Goal: Task Accomplishment & Management: Manage account settings

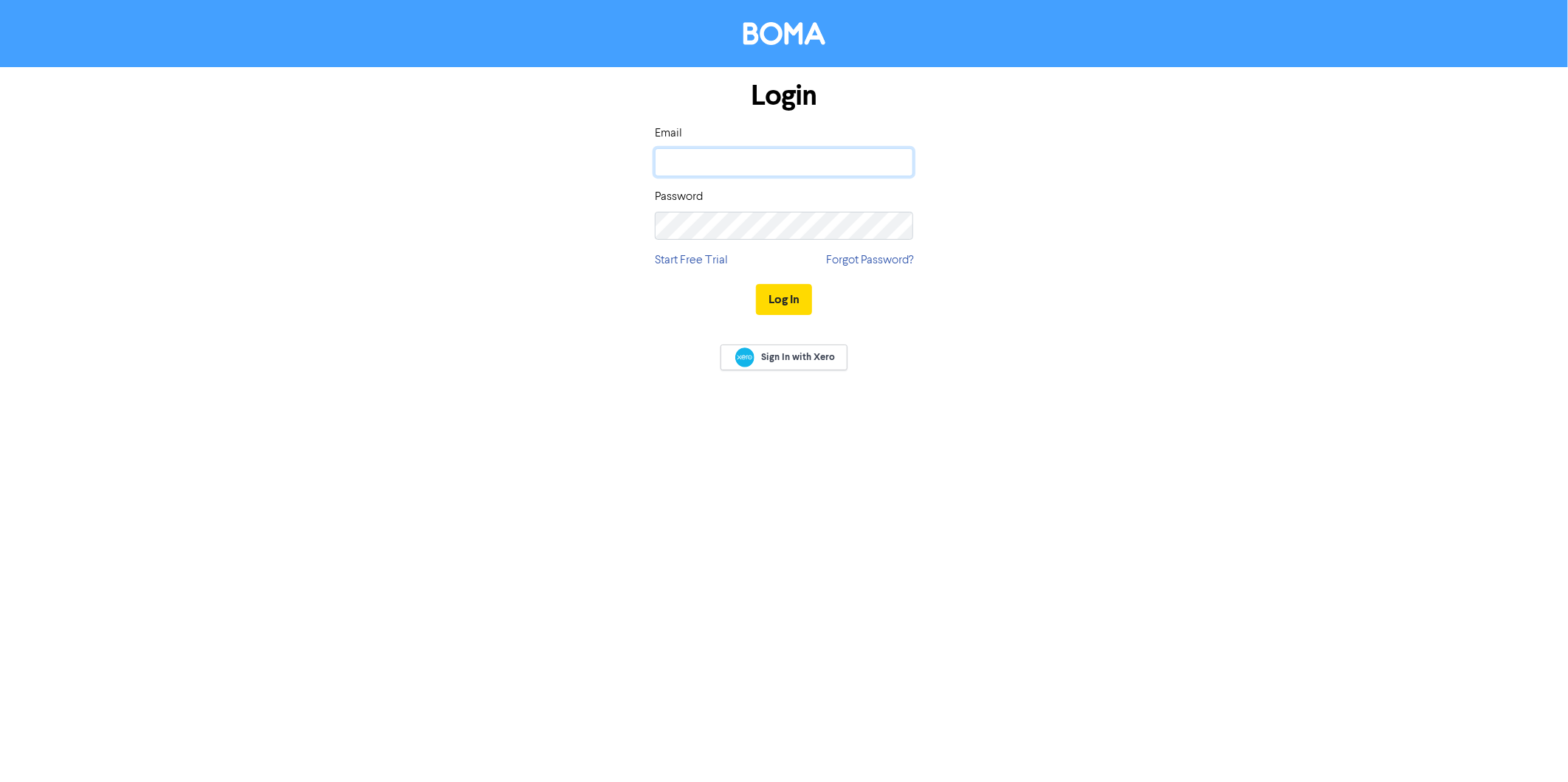
type input "[EMAIL_ADDRESS][DOMAIN_NAME]"
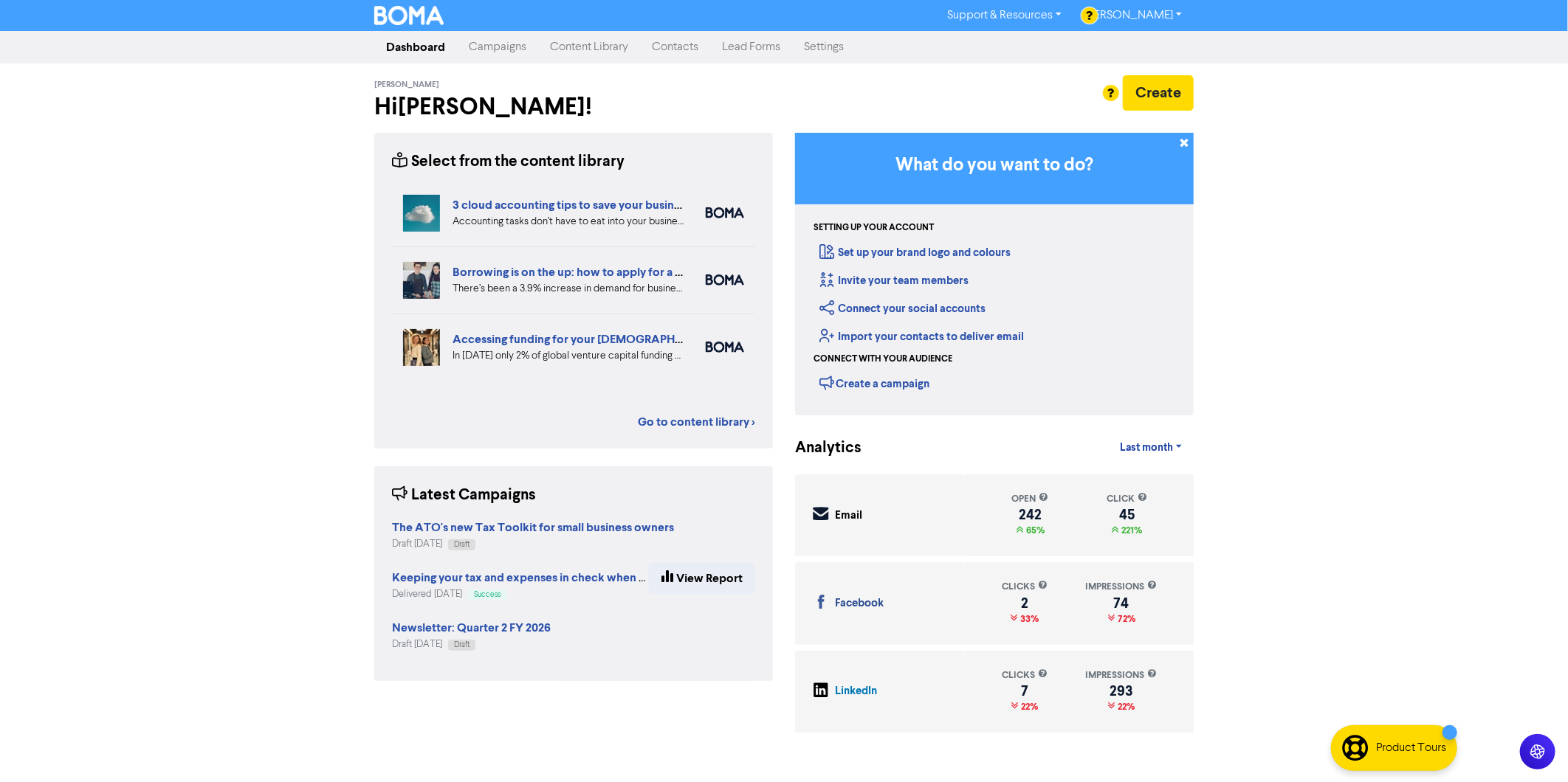
click at [497, 49] on link "Campaigns" at bounding box center [497, 46] width 81 height 29
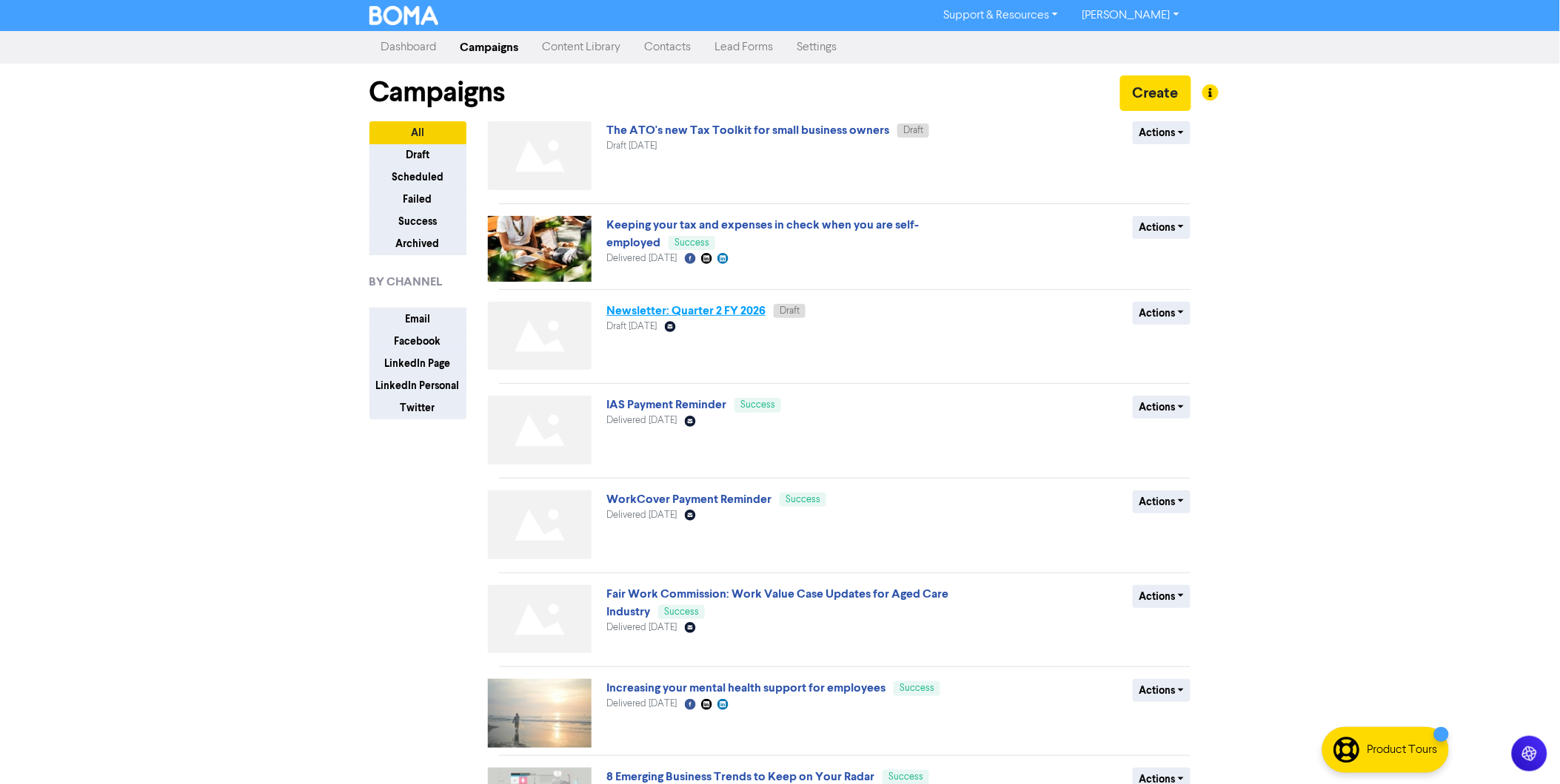
click at [630, 309] on link "Newsletter: Quarter 2 FY 2026" at bounding box center [686, 311] width 159 height 15
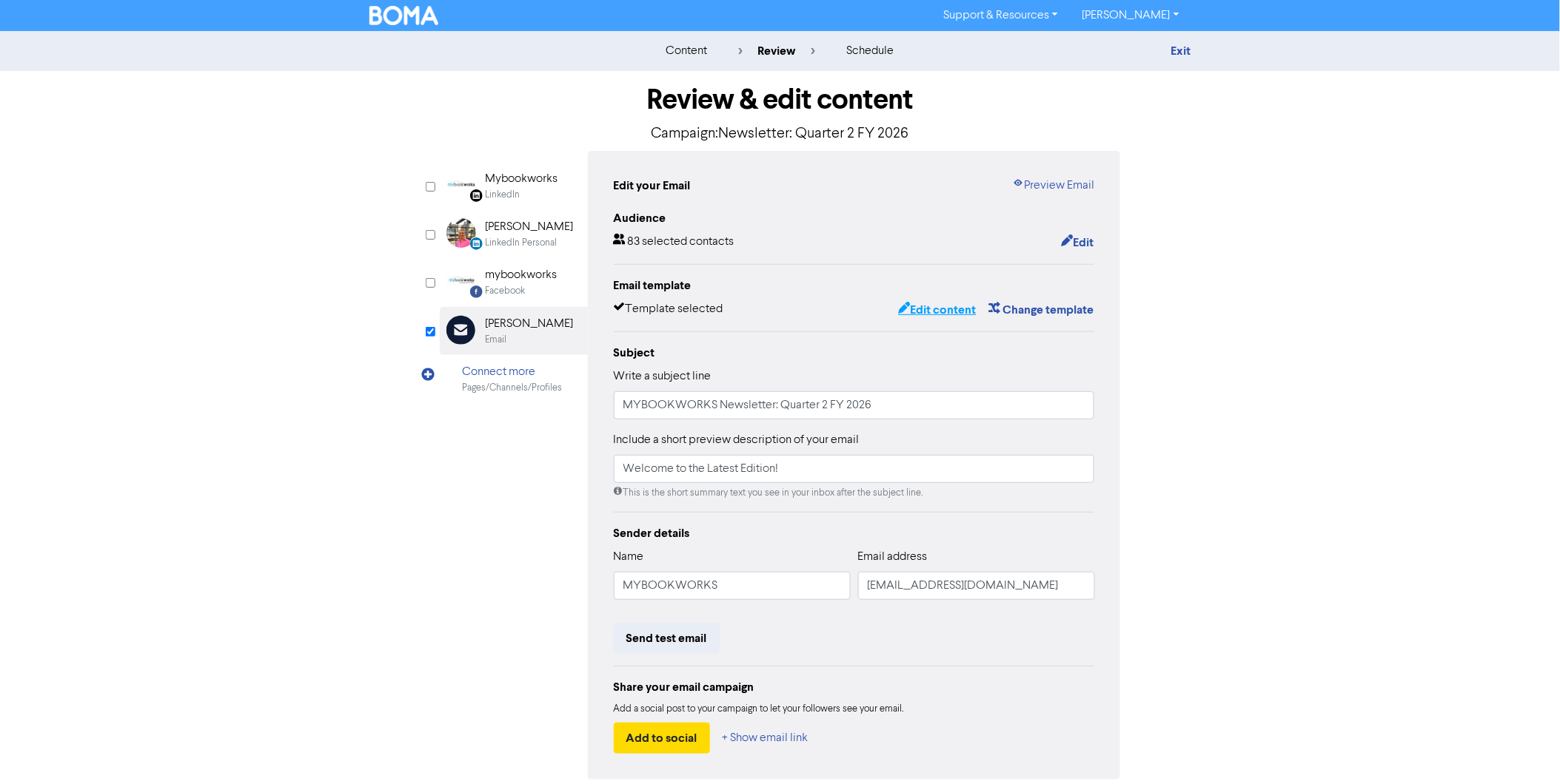
click at [948, 319] on button "Edit content" at bounding box center [937, 310] width 80 height 19
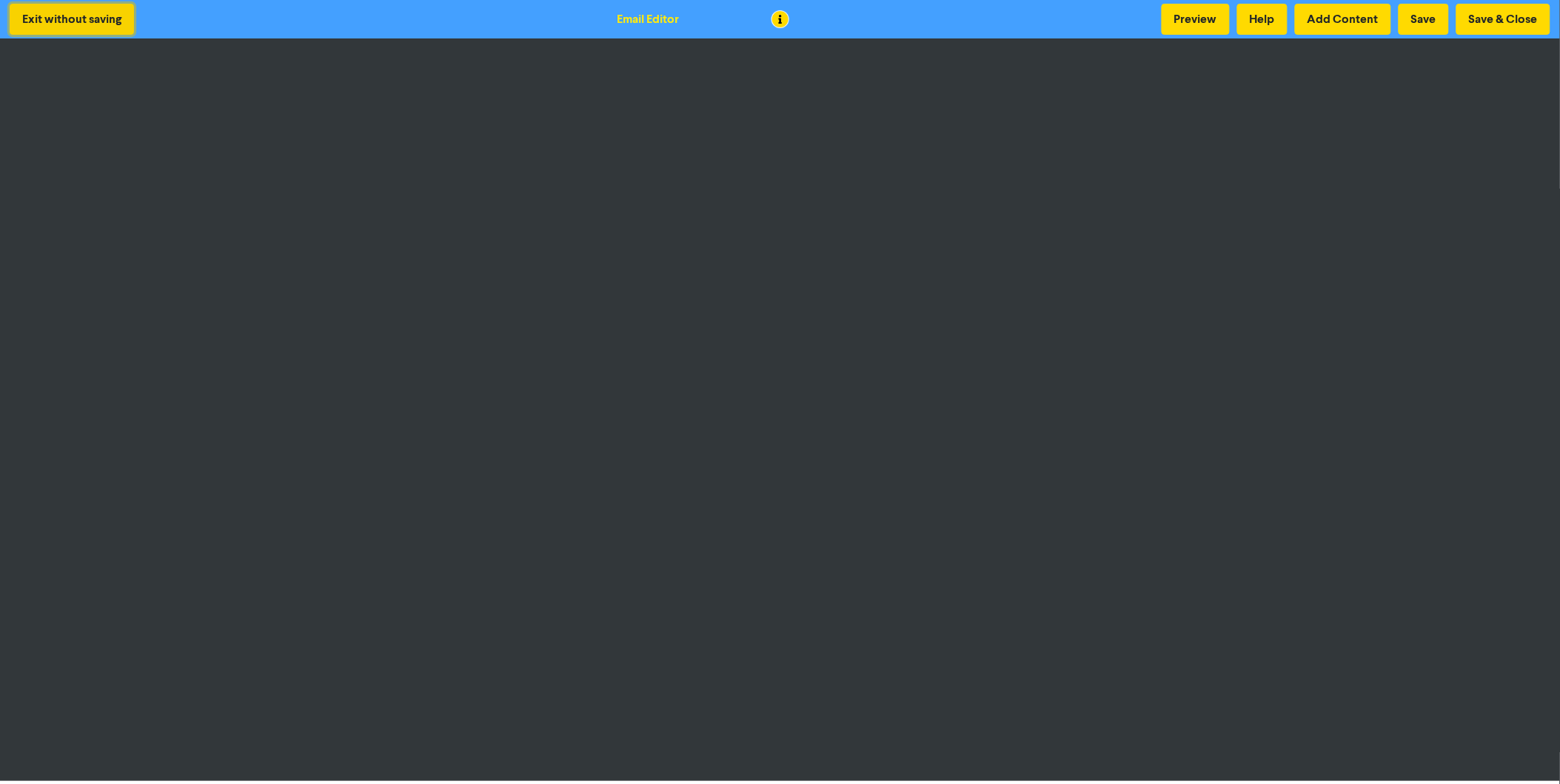
click at [82, 25] on button "Exit without saving" at bounding box center [71, 19] width 124 height 31
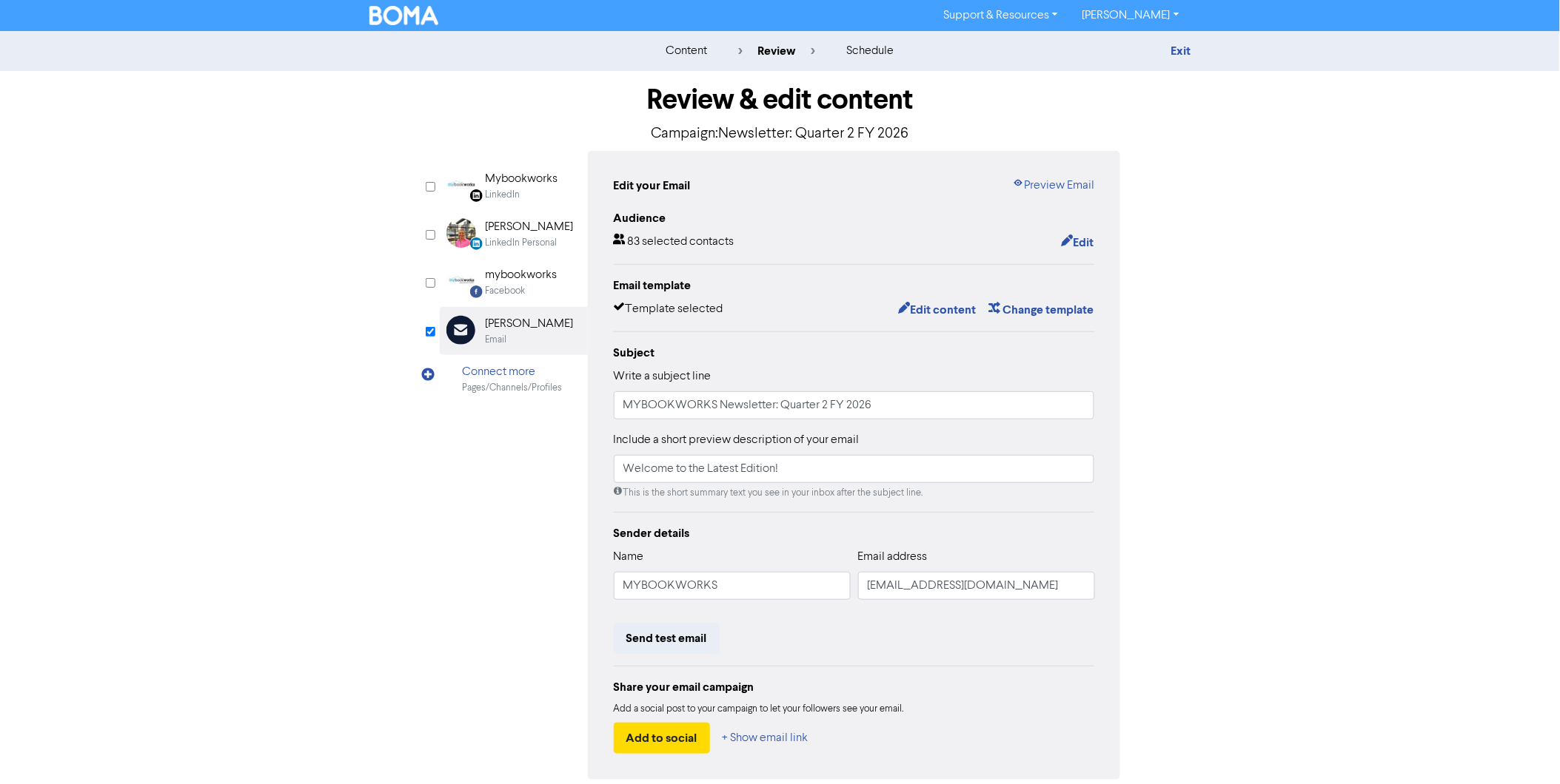
click at [381, 9] on img at bounding box center [403, 15] width 69 height 19
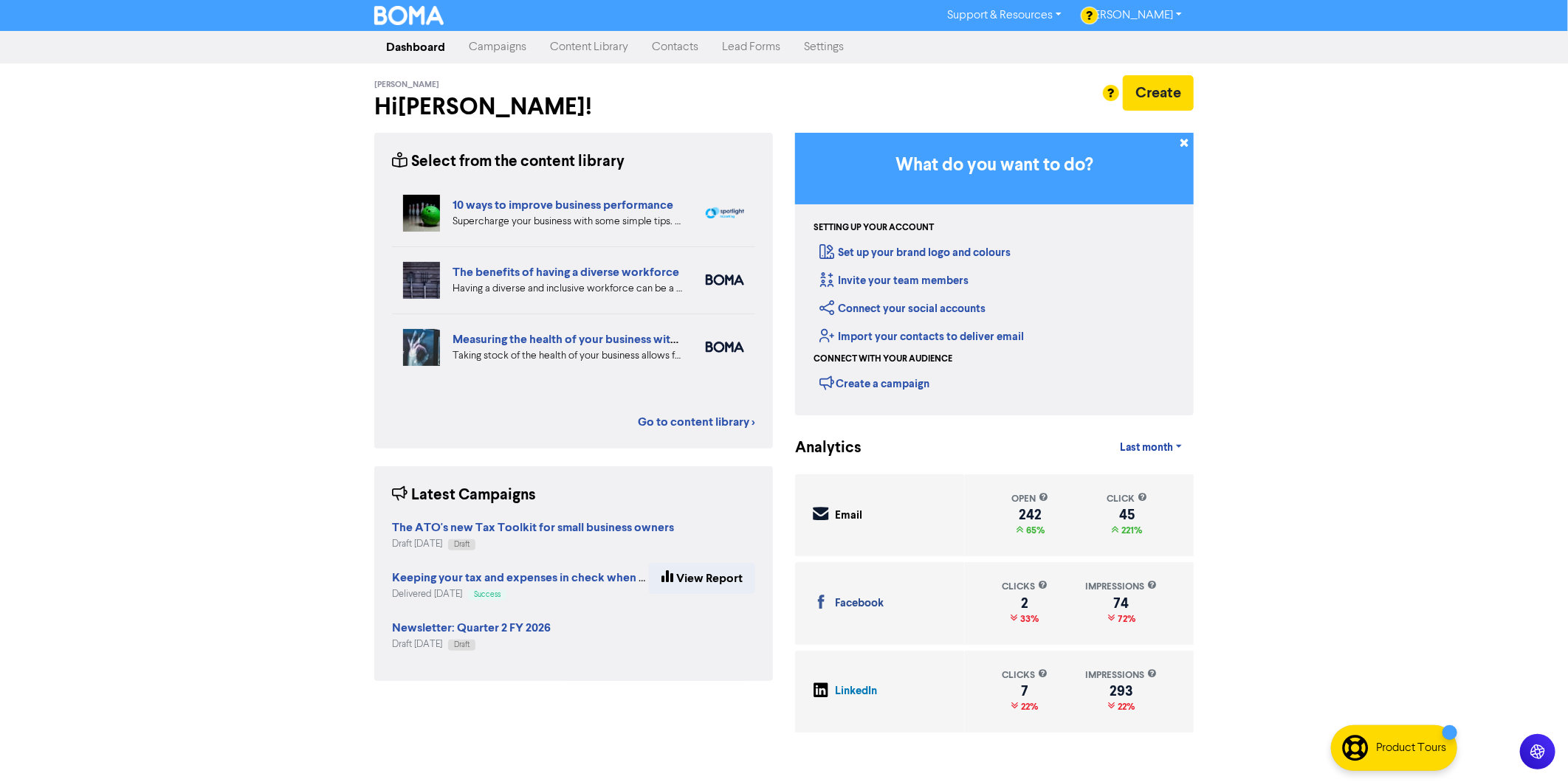
click at [505, 39] on link "Campaigns" at bounding box center [497, 46] width 81 height 29
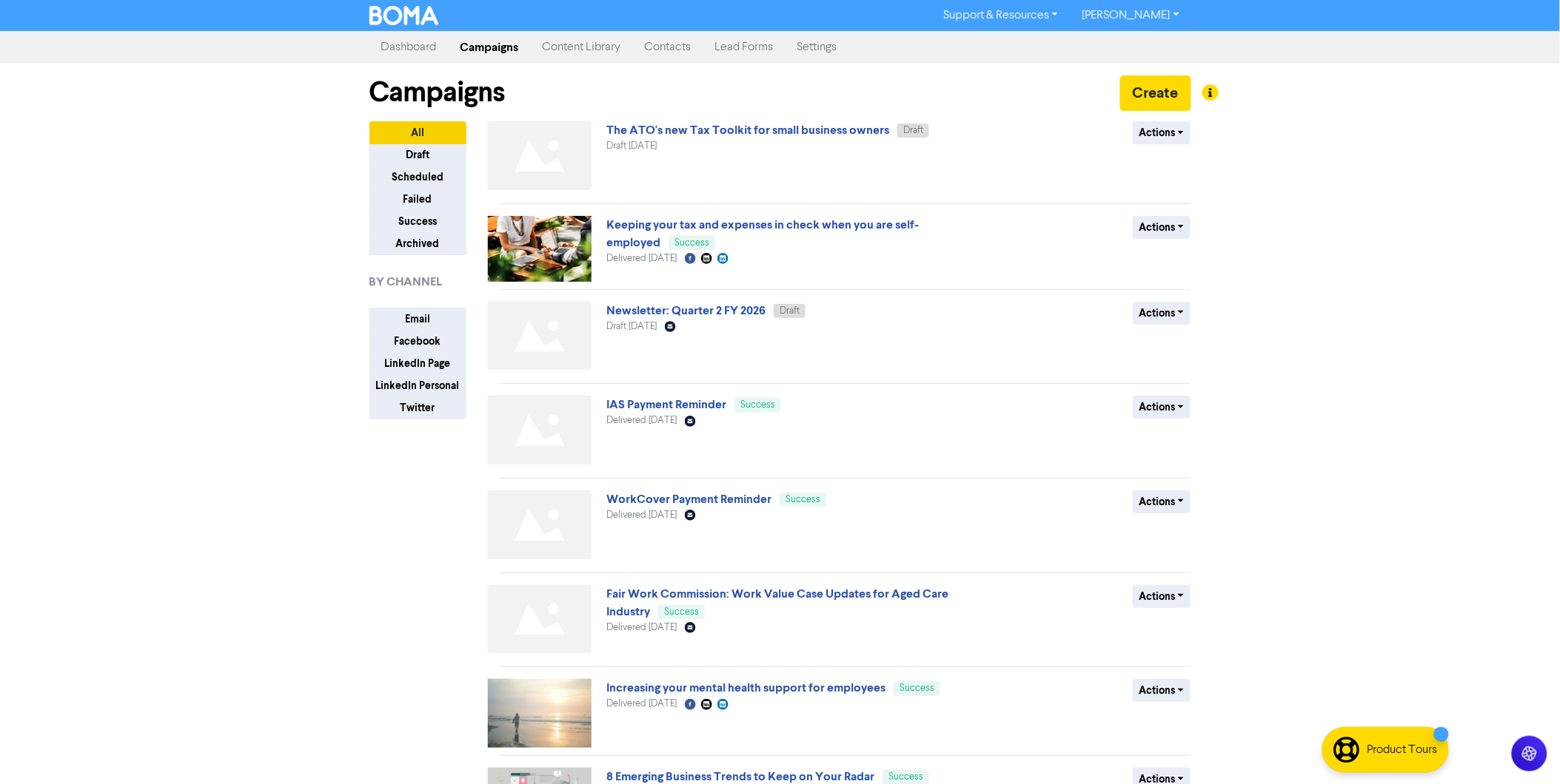
click at [568, 46] on link "Content Library" at bounding box center [582, 46] width 102 height 29
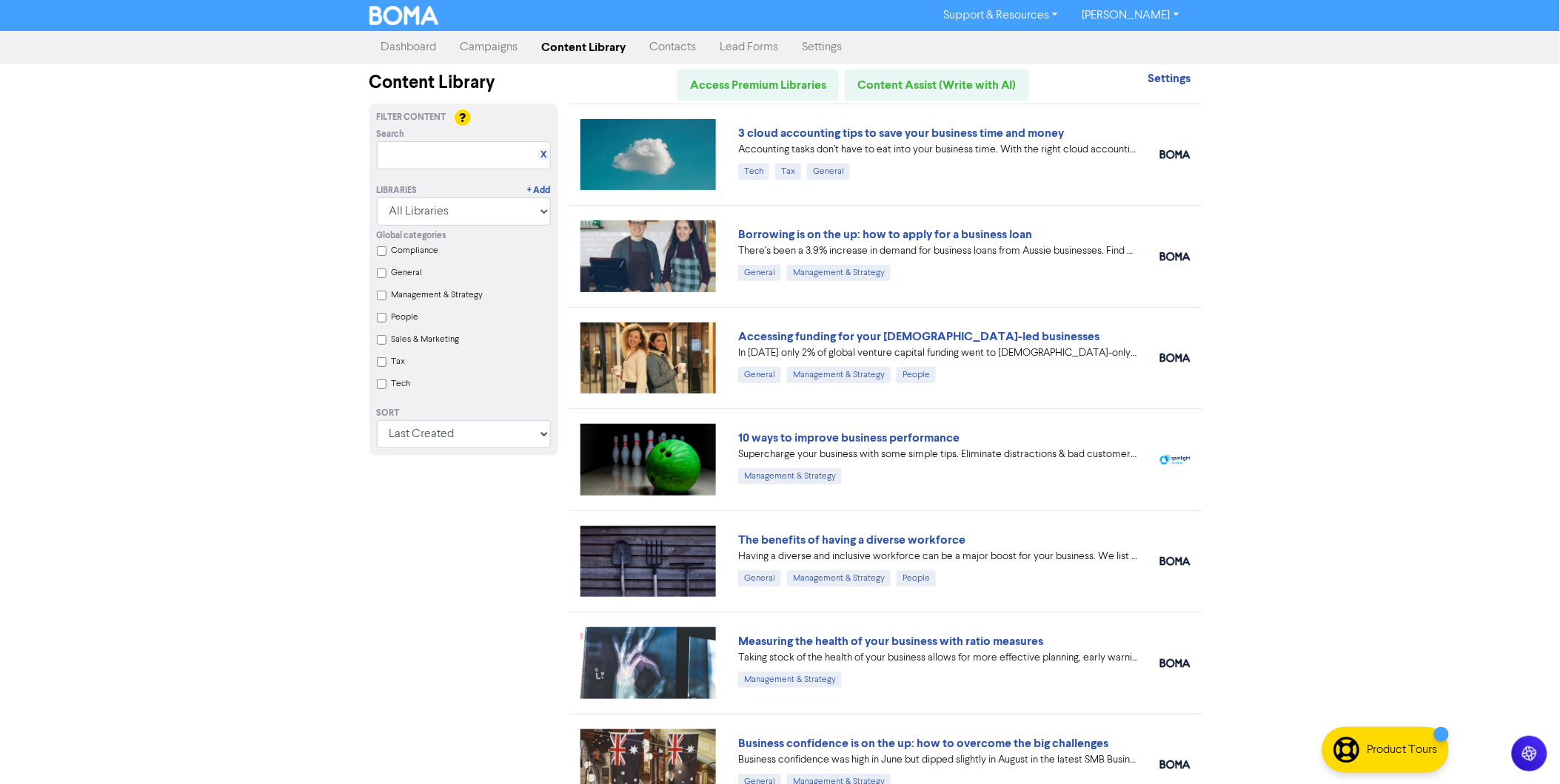
click at [423, 42] on link "Dashboard" at bounding box center [409, 46] width 80 height 29
